Goal: Communication & Community: Participate in discussion

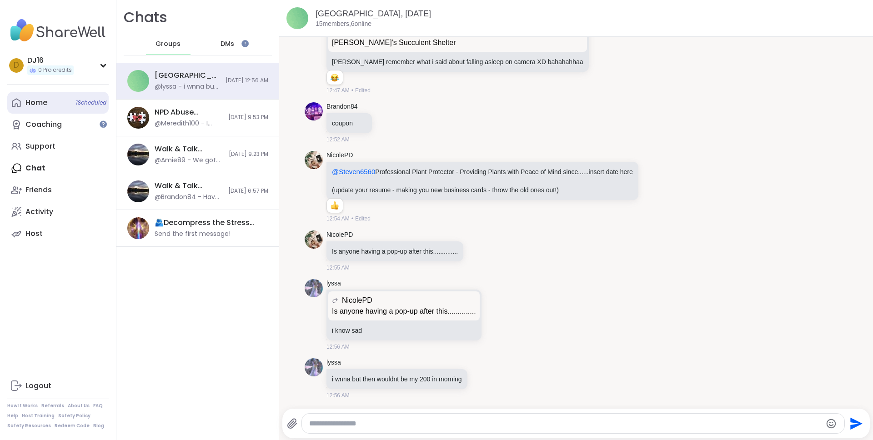
click at [59, 103] on link "Home 1 Scheduled" at bounding box center [57, 103] width 101 height 22
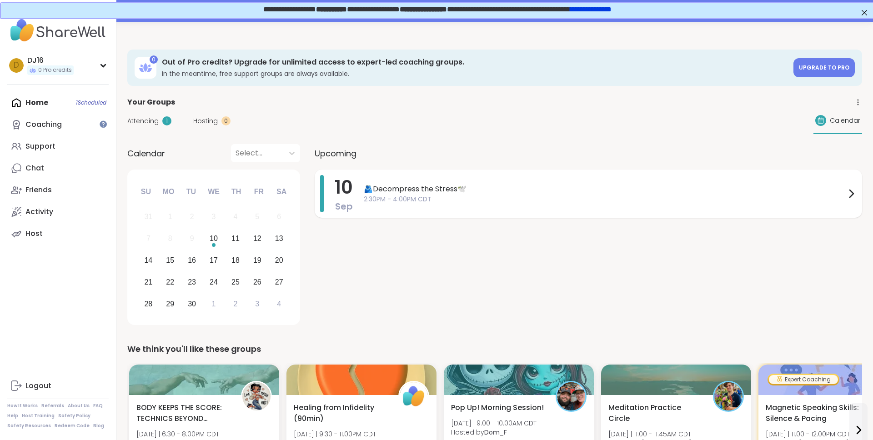
click at [396, 195] on span "2:30PM - 4:00PM CDT" at bounding box center [605, 200] width 482 height 10
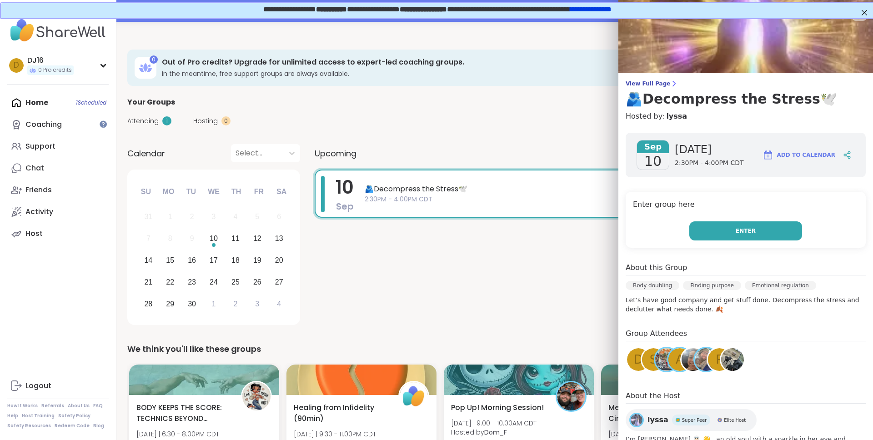
click at [732, 237] on button "Enter" at bounding box center [745, 230] width 113 height 19
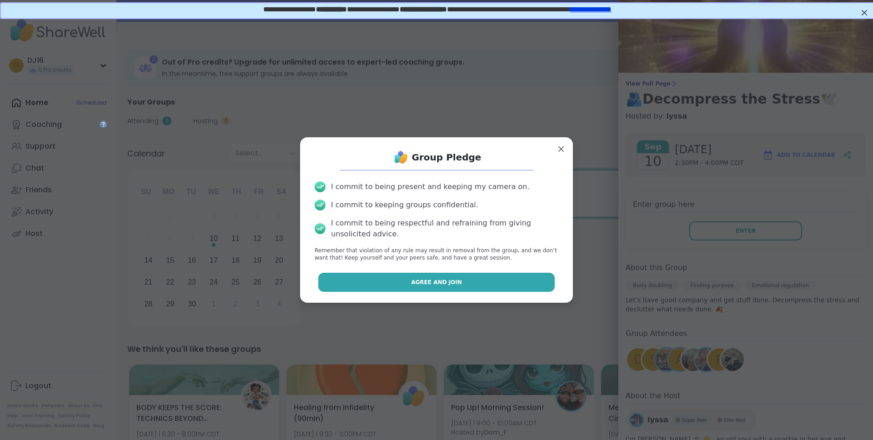
click at [442, 284] on span "Agree and Join" at bounding box center [436, 282] width 51 height 8
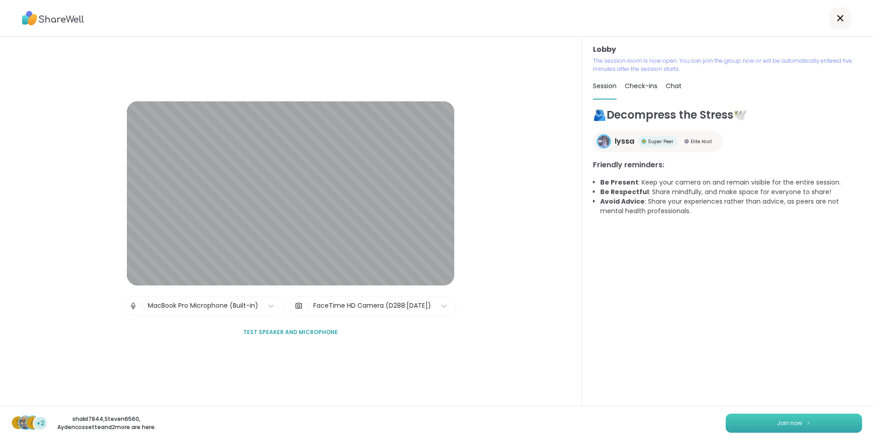
click at [801, 425] on span "Join now" at bounding box center [789, 423] width 25 height 8
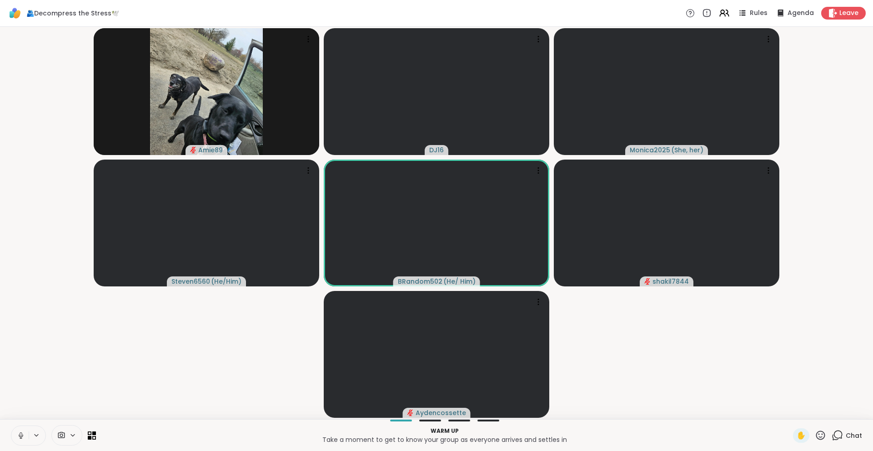
click at [21, 437] on icon at bounding box center [21, 436] width 8 height 8
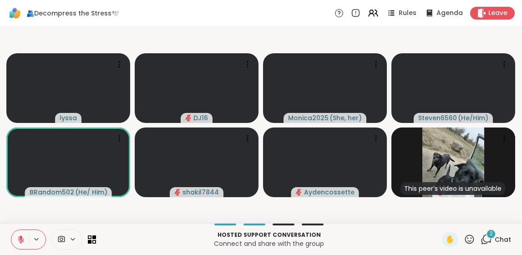
click at [82, 216] on video-player-container "lyssa DJ16 Monica2025 ( She, her ) Steven6560 ( He/Him ) BRandom502 ( He/ Him )…" at bounding box center [260, 124] width 511 height 189
click at [495, 231] on div "2" at bounding box center [491, 234] width 10 height 10
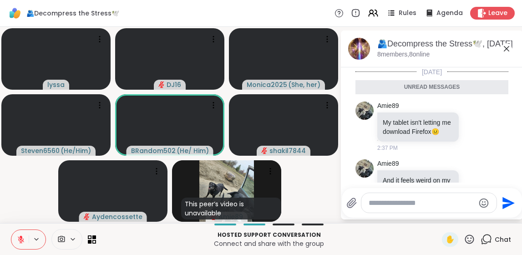
scroll to position [31, 0]
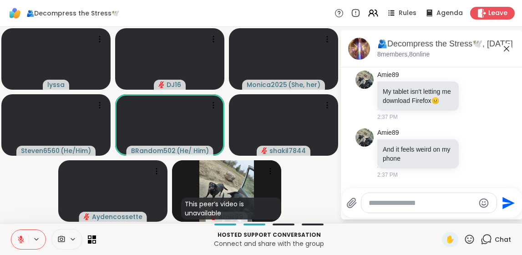
click at [495, 232] on div "Chat" at bounding box center [495, 239] width 30 height 15
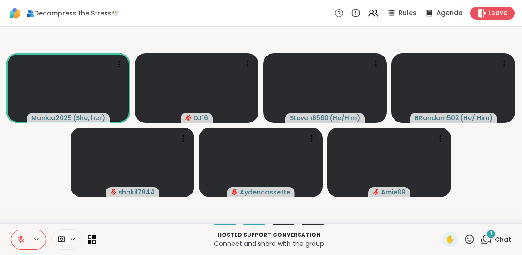
click at [496, 233] on div "1 Chat" at bounding box center [495, 239] width 30 height 15
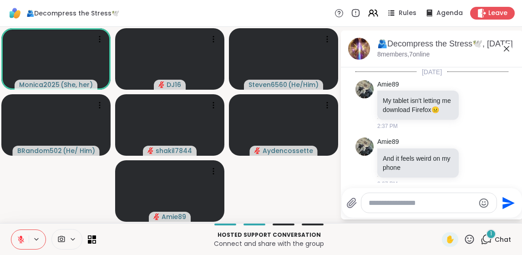
scroll to position [97, 0]
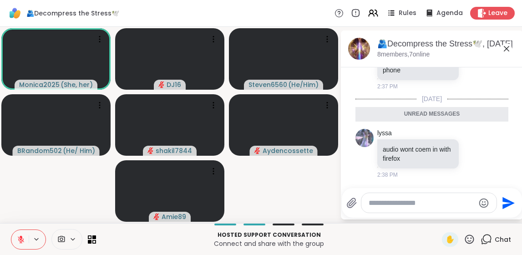
click at [506, 50] on icon at bounding box center [506, 48] width 11 height 11
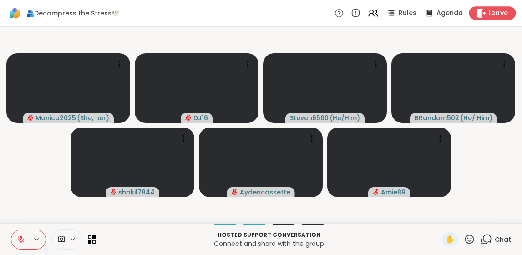
click at [491, 12] on span "Leave" at bounding box center [498, 14] width 20 height 10
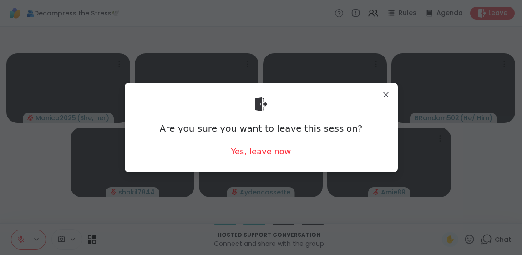
click at [265, 148] on div "Yes, leave now" at bounding box center [261, 151] width 60 height 11
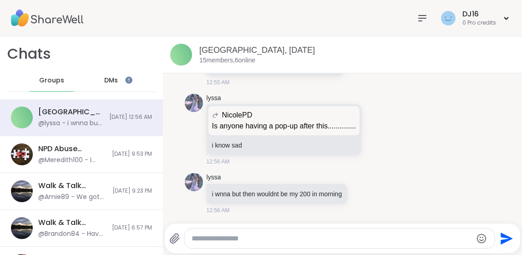
click at [415, 20] on div at bounding box center [422, 18] width 18 height 18
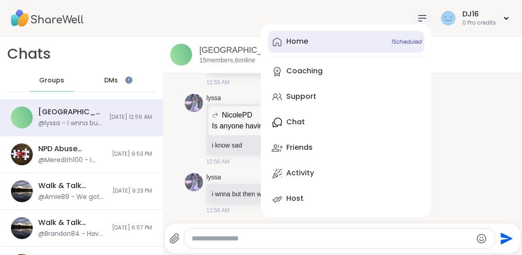
click at [330, 44] on link "Home 1 Scheduled" at bounding box center [346, 42] width 156 height 22
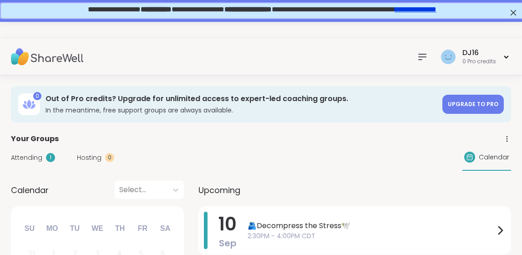
click at [428, 10] on link "**********" at bounding box center [414, 8] width 41 height 7
